Goal: Find specific page/section: Find specific page/section

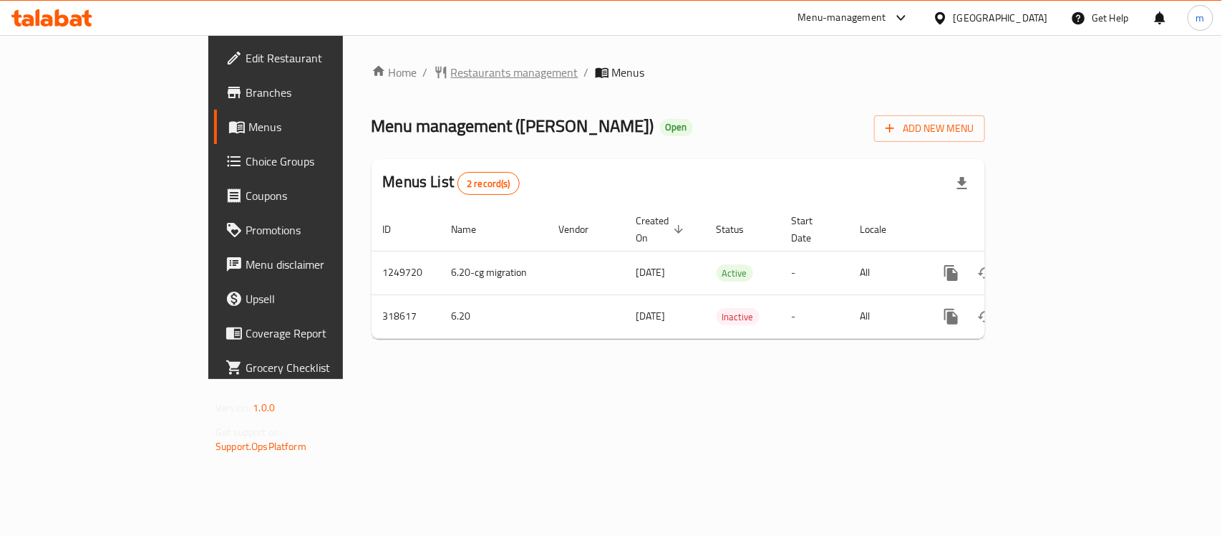
click at [451, 72] on span "Restaurants management" at bounding box center [514, 72] width 127 height 17
click at [451, 73] on span "Restaurants management" at bounding box center [514, 72] width 127 height 17
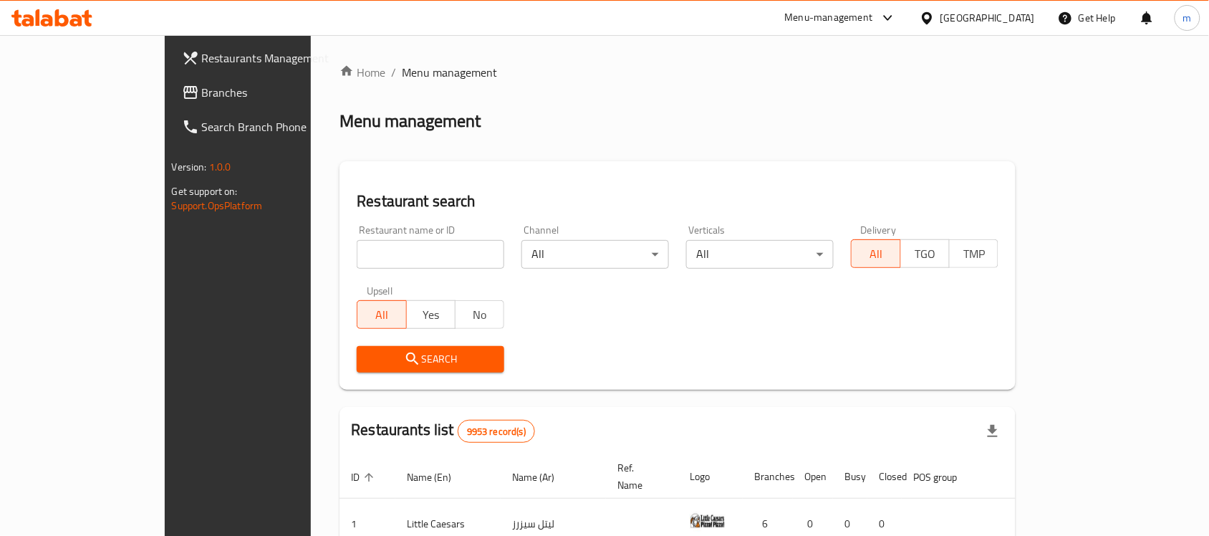
click at [297, 259] on div at bounding box center [604, 268] width 1209 height 536
click at [357, 259] on input "search" at bounding box center [431, 254] width 148 height 29
click at [357, 247] on input "v" at bounding box center [431, 254] width 148 height 29
paste input "629304"
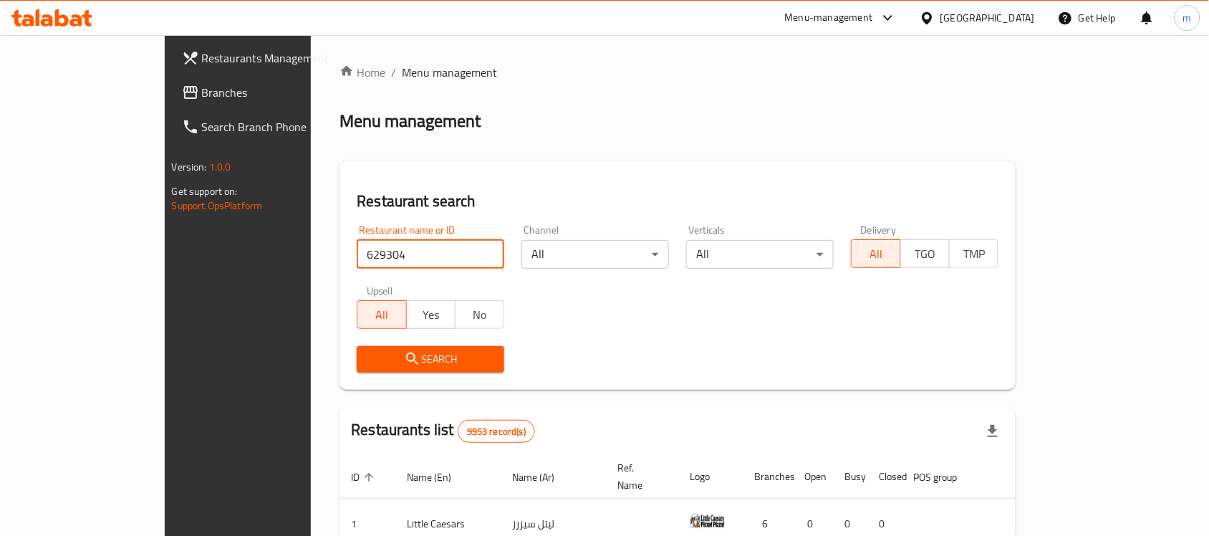
type input "629304"
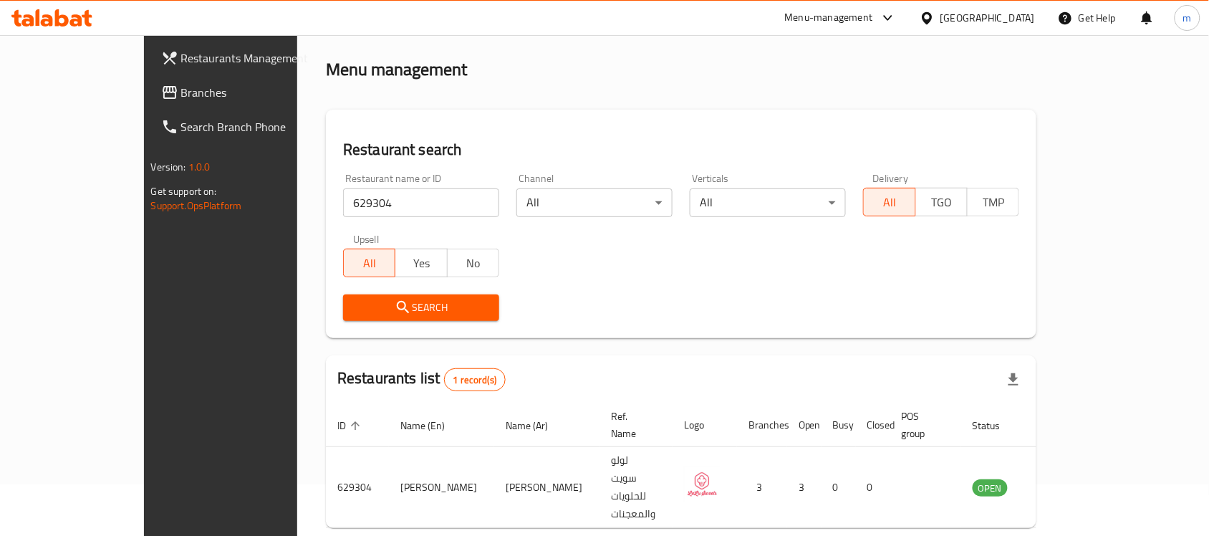
scroll to position [75, 0]
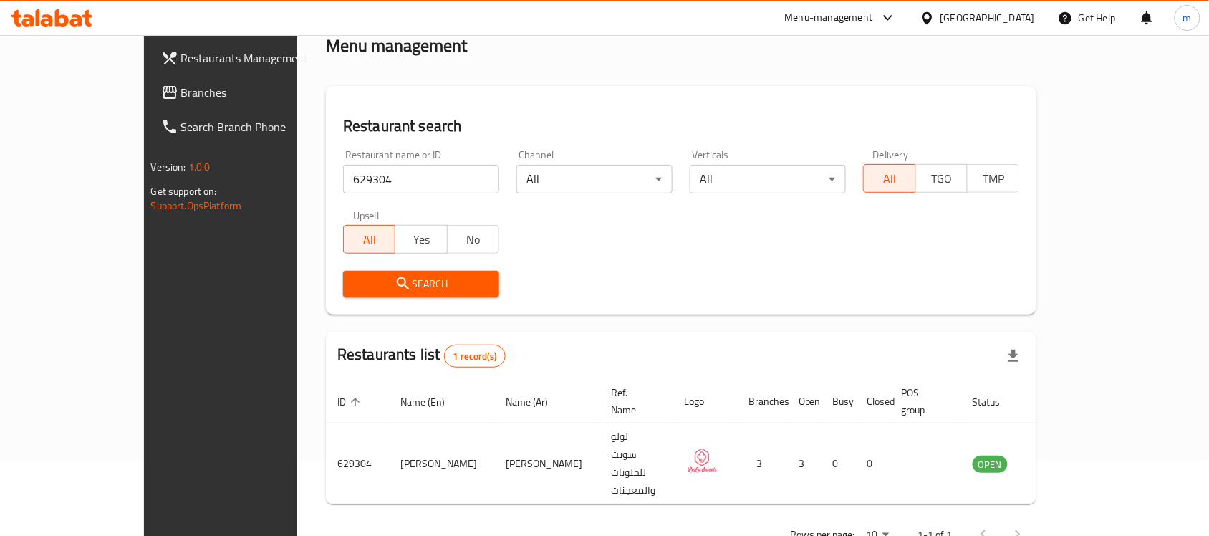
click at [672, 294] on div "Search" at bounding box center [680, 284] width 693 height 44
click at [181, 93] on span "Branches" at bounding box center [257, 92] width 153 height 17
